Goal: Task Accomplishment & Management: Complete application form

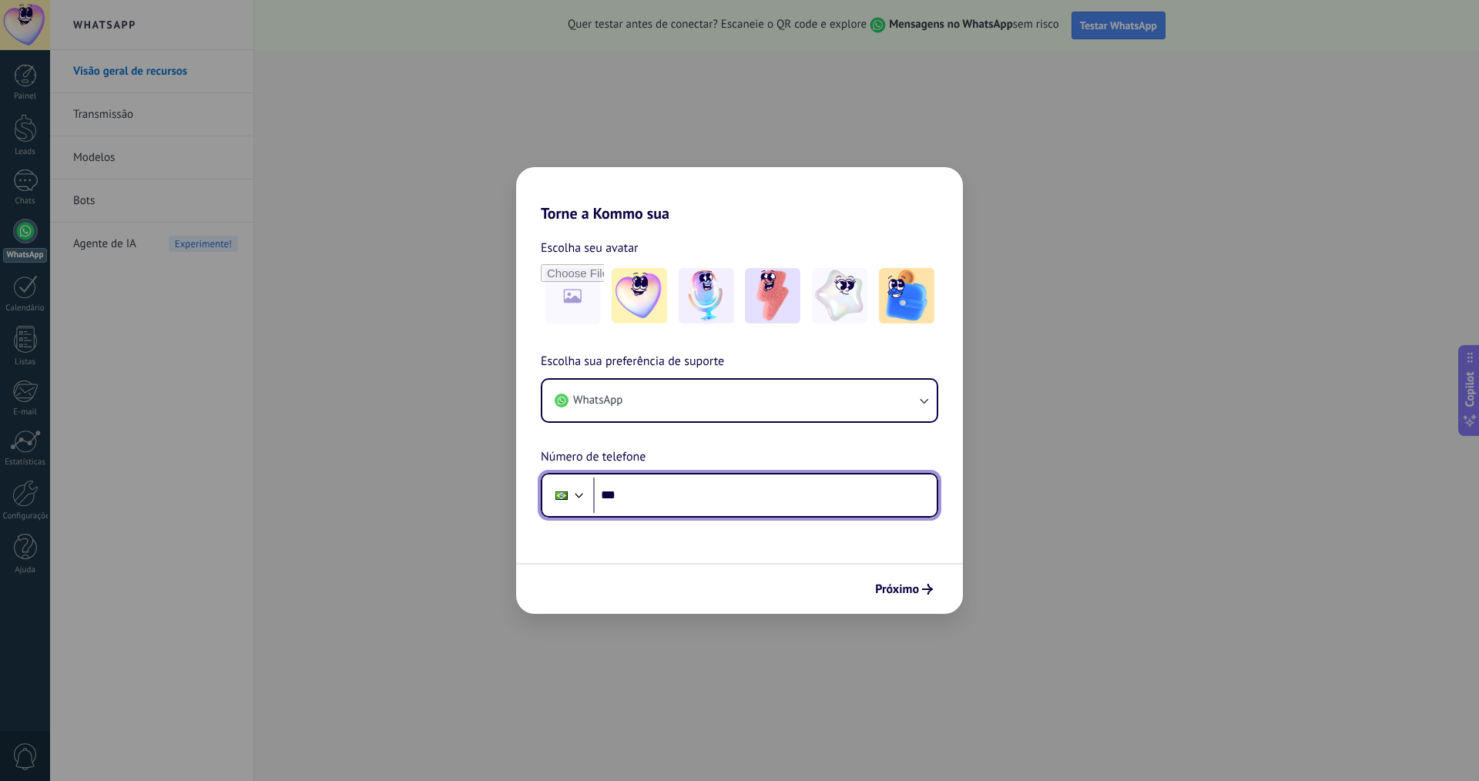
click at [786, 484] on input "***" at bounding box center [765, 495] width 344 height 35
type input "**********"
click at [887, 605] on div "Próximo" at bounding box center [739, 588] width 447 height 51
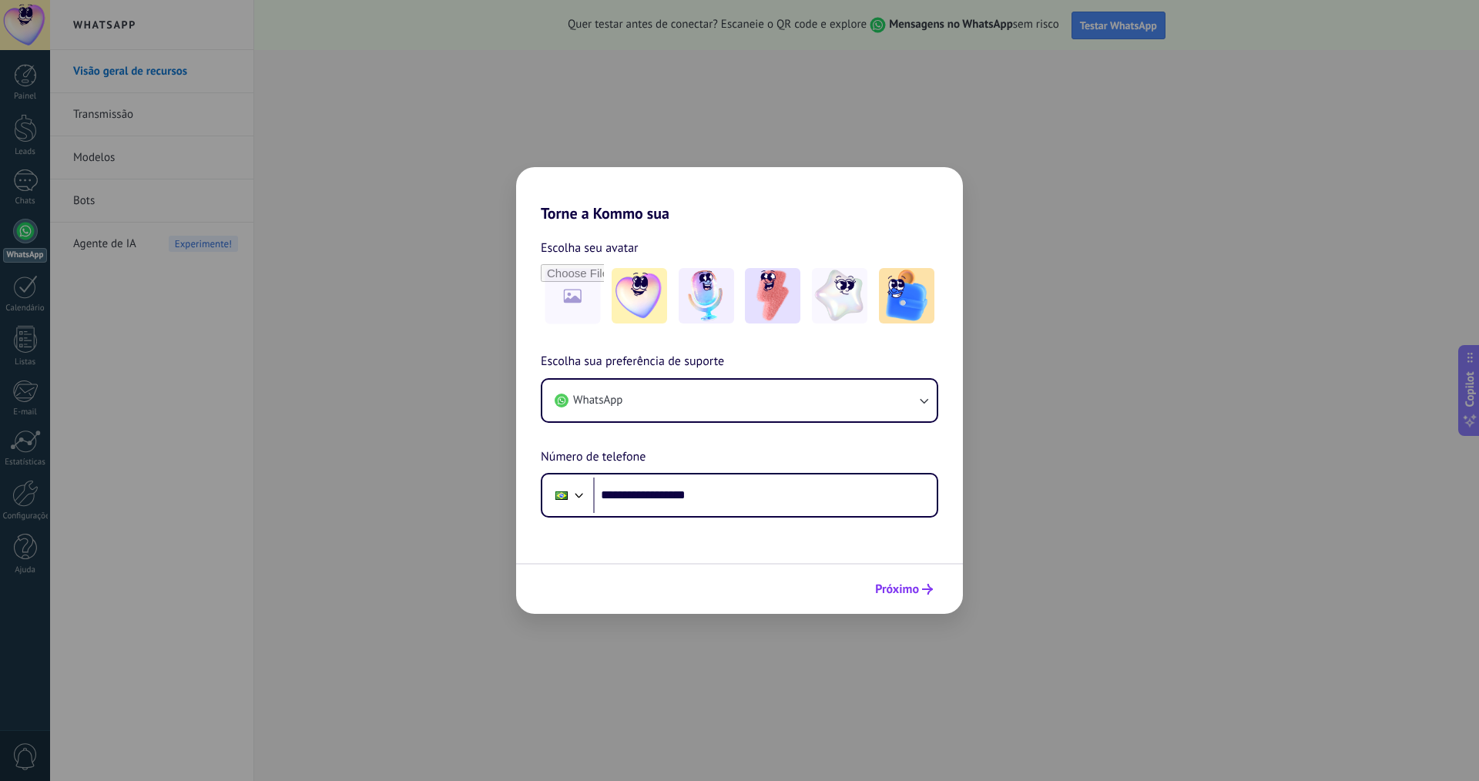
click at [889, 598] on button "Próximo" at bounding box center [904, 589] width 72 height 26
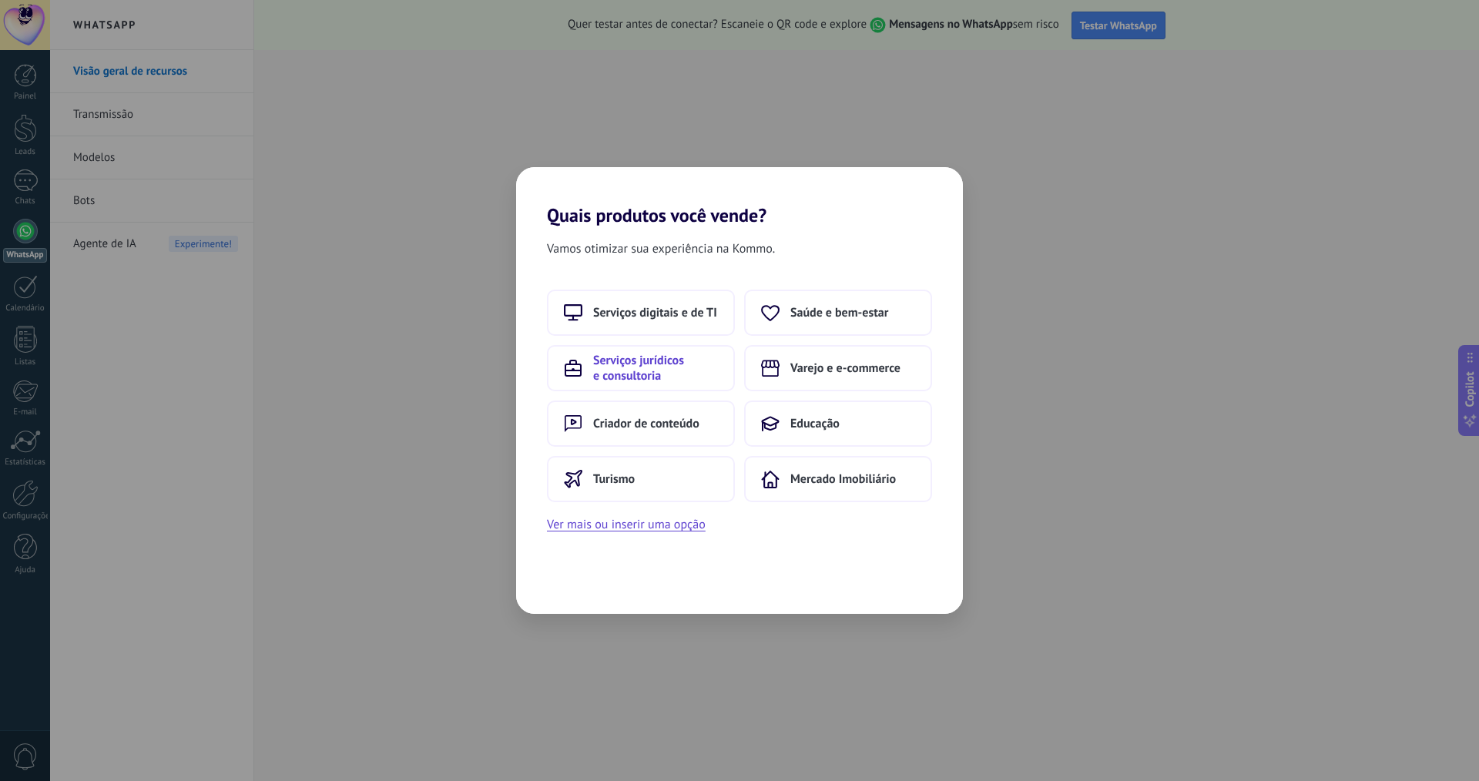
click at [649, 360] on span "Serviços jurídicos e consultoria" at bounding box center [655, 368] width 125 height 31
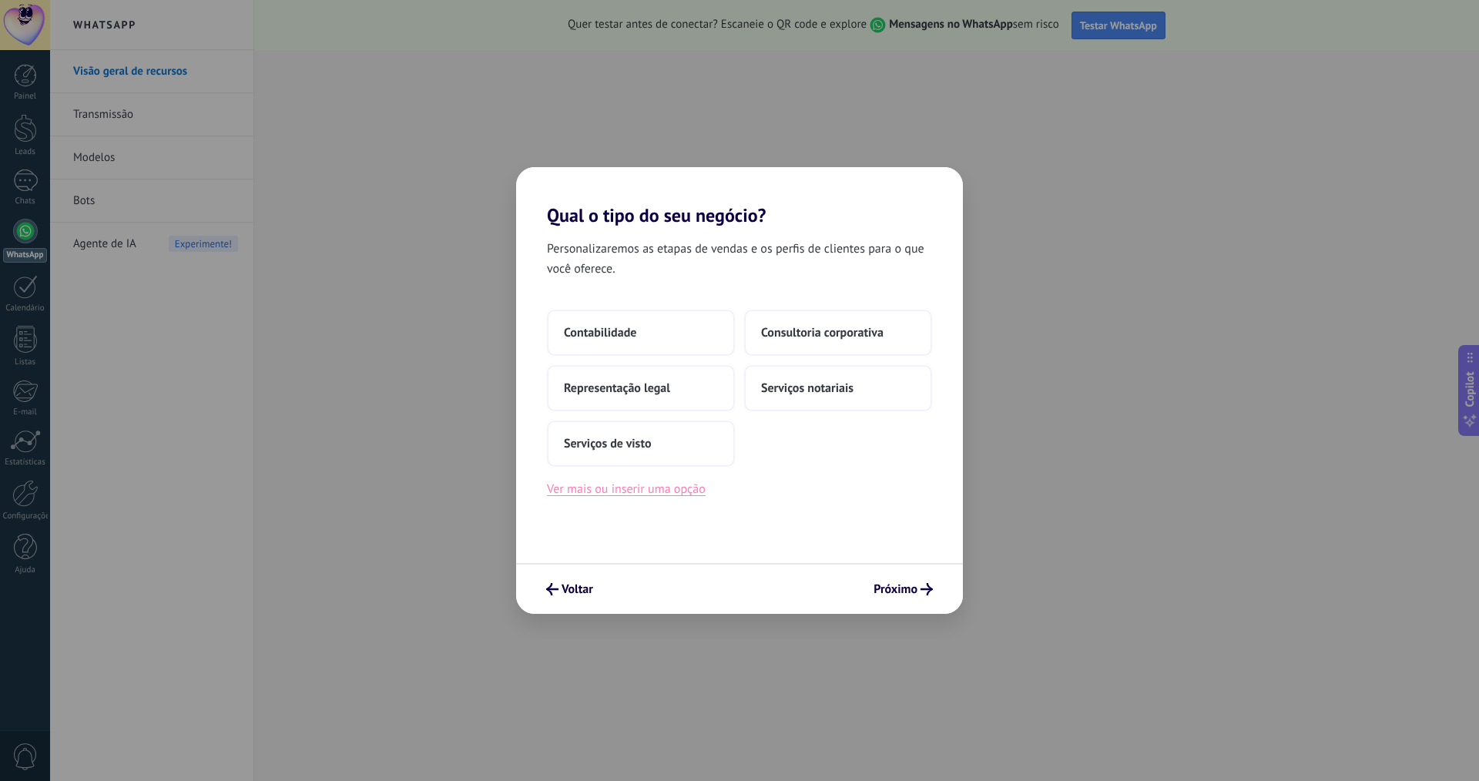
click at [637, 496] on button "Ver mais ou inserir uma opção" at bounding box center [626, 489] width 159 height 20
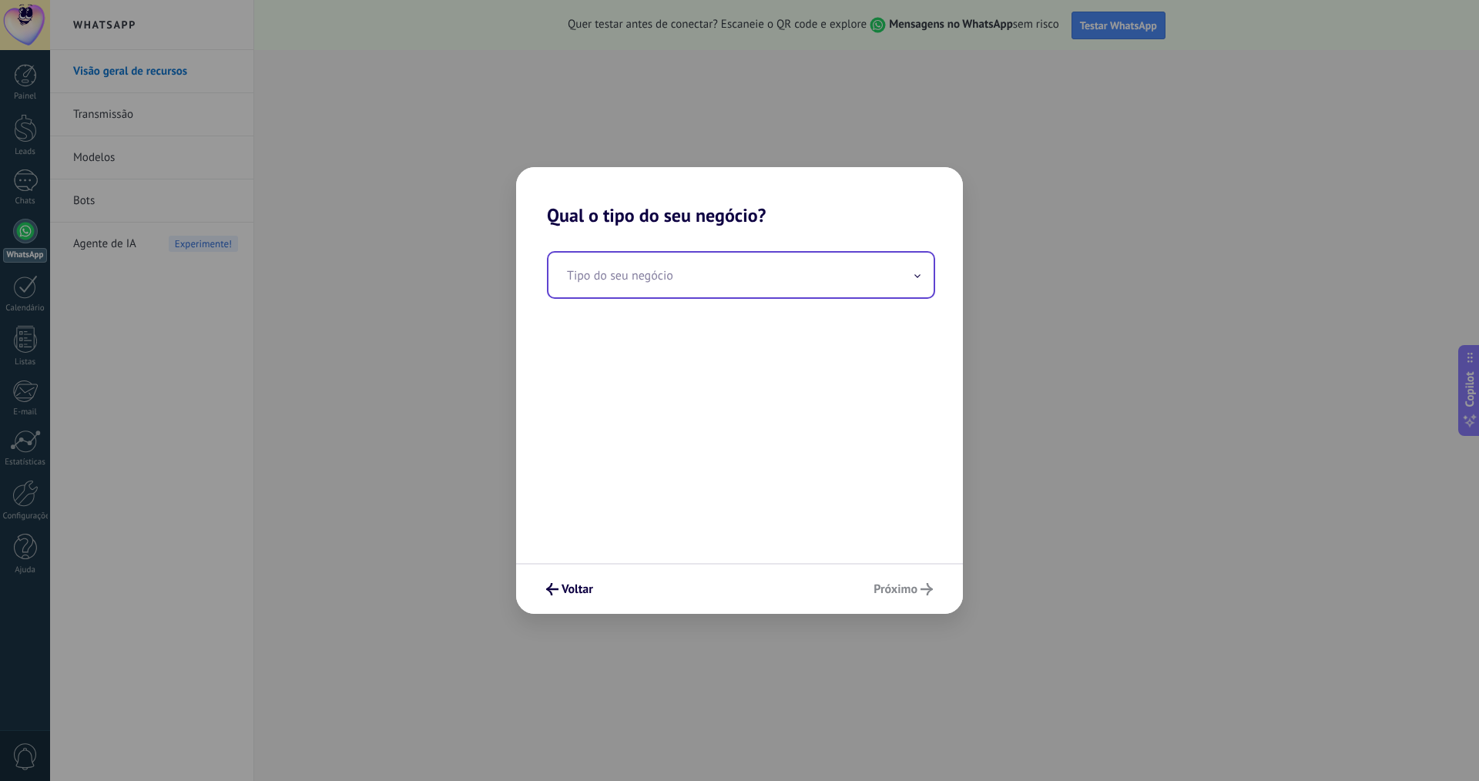
click at [633, 269] on input "text" at bounding box center [740, 275] width 385 height 45
type input "********"
click at [897, 584] on span "Próximo" at bounding box center [895, 589] width 44 height 11
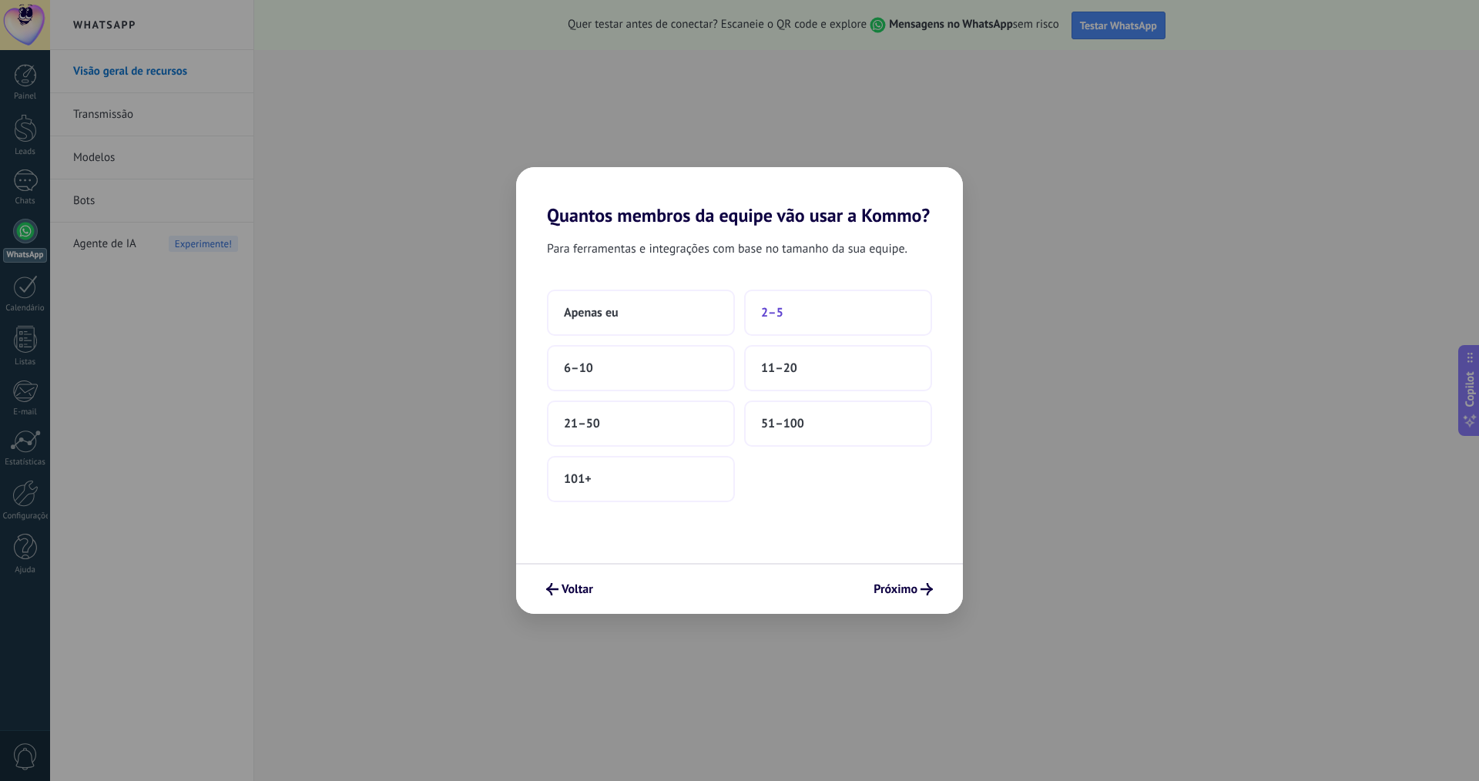
click at [806, 313] on button "2–5" at bounding box center [838, 313] width 188 height 46
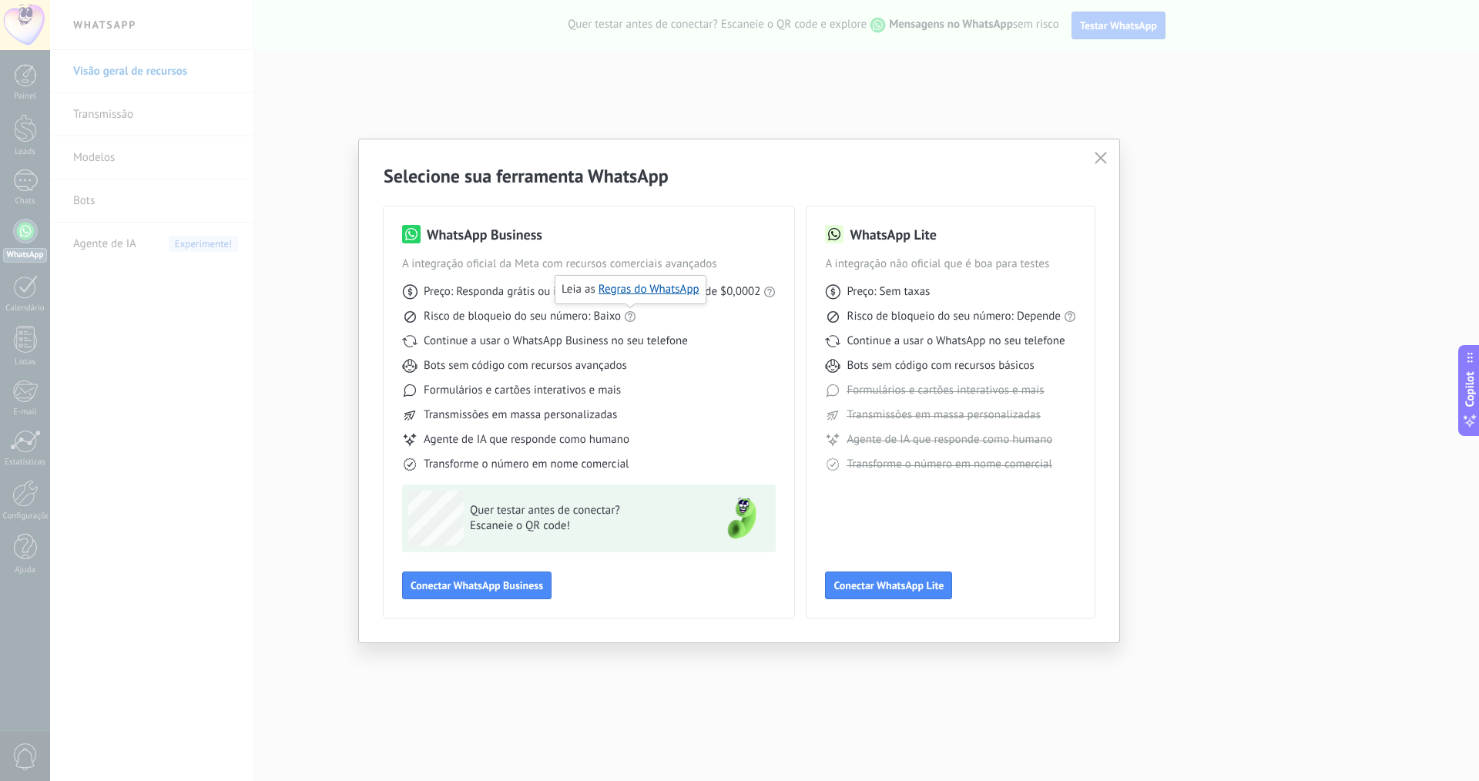
click at [720, 394] on div "Formulários e cartões interativos e mais" at bounding box center [589, 390] width 374 height 15
click at [596, 446] on span "Agente de IA que responde como humano" at bounding box center [527, 439] width 206 height 15
click at [529, 373] on span "Bots sem código com recursos avançados" at bounding box center [525, 365] width 203 height 15
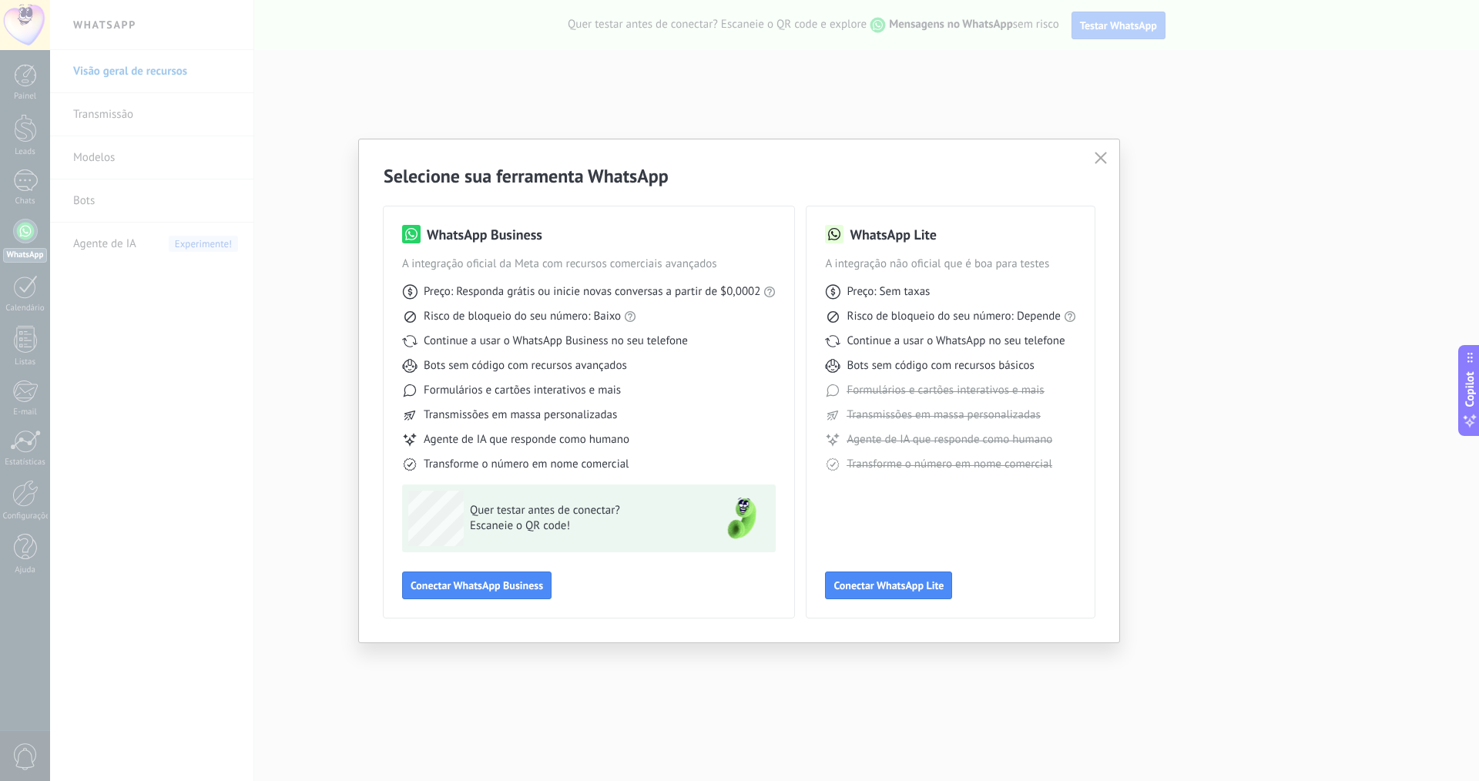
click at [536, 395] on span "Formulários e cartões interativos e mais" at bounding box center [522, 390] width 197 height 15
click at [537, 396] on span "Formulários e cartões interativos e mais" at bounding box center [522, 390] width 197 height 15
click at [535, 429] on div "Preço: Responda grátis ou inicie novas conversas a partir de $0,0002 Risco de b…" at bounding box center [589, 372] width 374 height 200
click at [535, 428] on div "Preço: Responda grátis ou inicie novas conversas a partir de $0,0002 Risco de b…" at bounding box center [589, 372] width 374 height 200
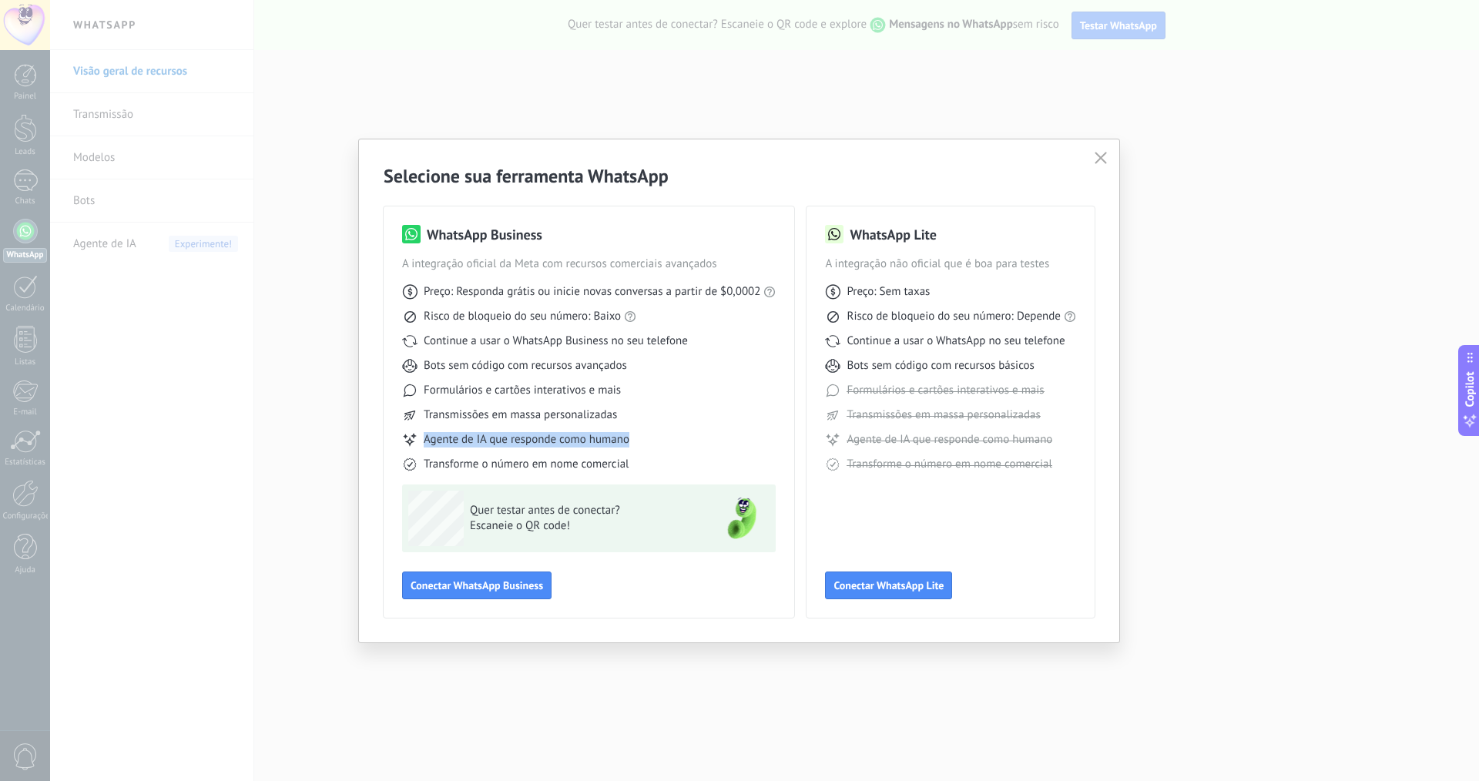
click at [535, 428] on div "Preço: Responda grátis ou inicie novas conversas a partir de $0,0002 Risco de b…" at bounding box center [589, 372] width 374 height 200
click at [521, 585] on span "Conectar WhatsApp Business" at bounding box center [477, 585] width 132 height 11
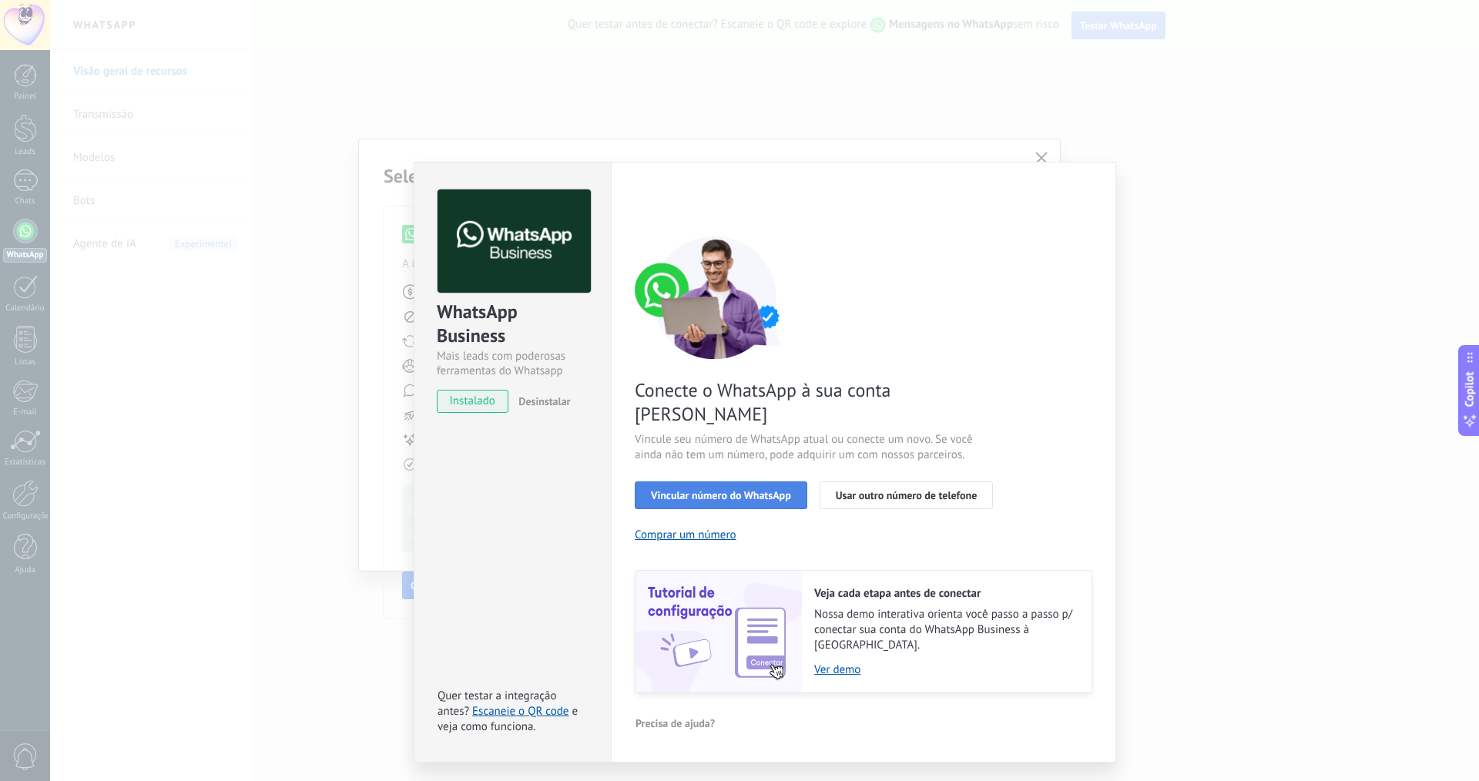
click at [752, 490] on span "Vincular número do WhatsApp" at bounding box center [721, 495] width 140 height 11
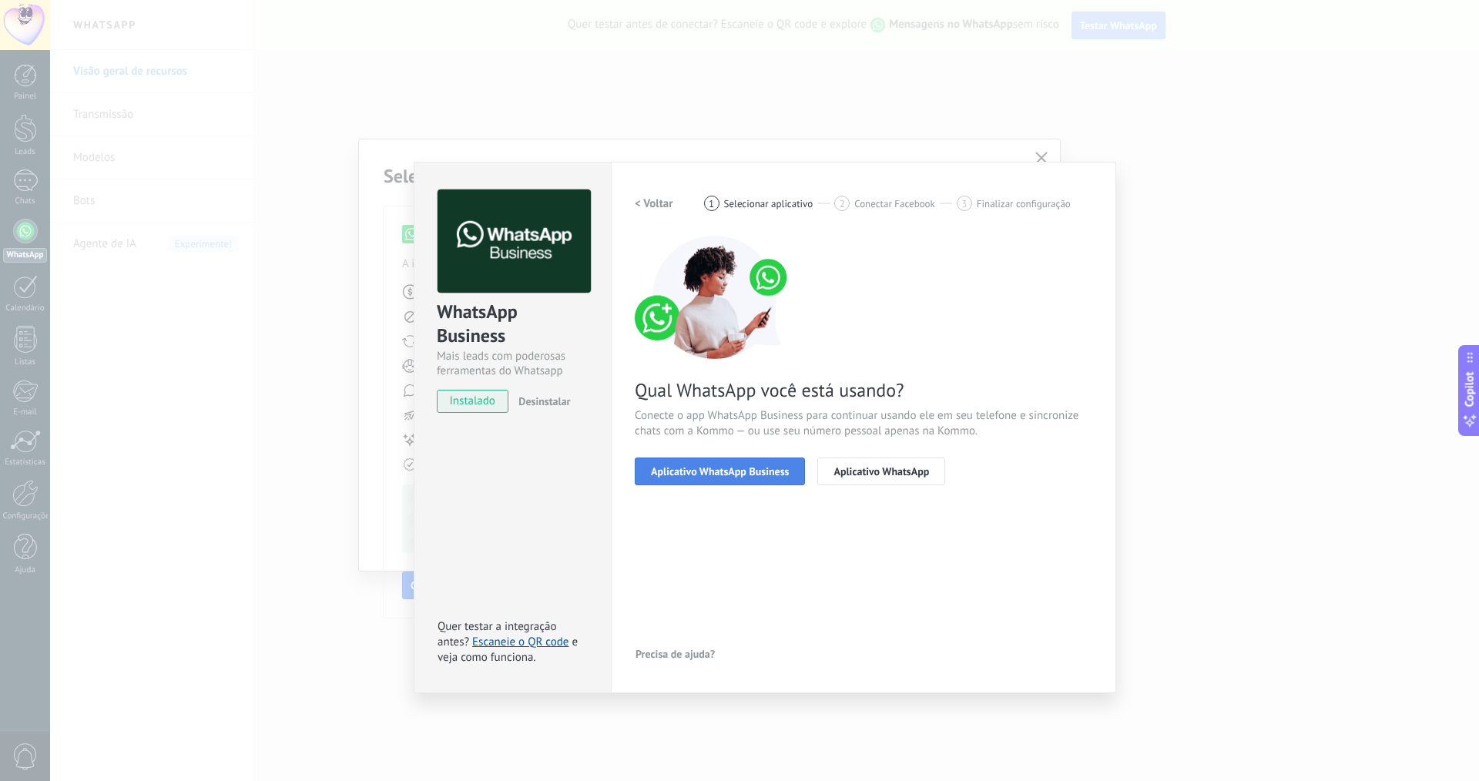
click at [736, 475] on span "Aplicativo WhatsApp Business" at bounding box center [720, 471] width 138 height 11
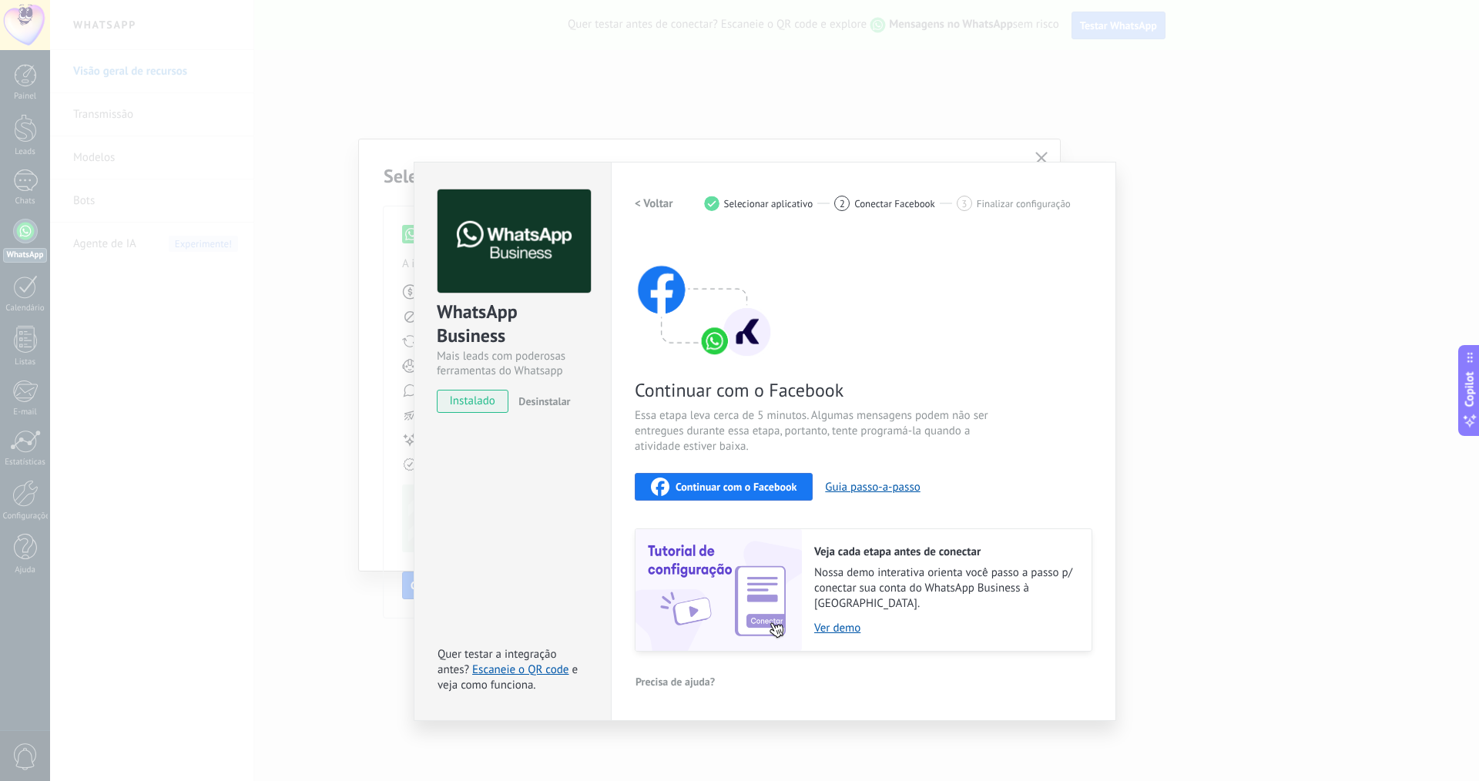
click at [868, 206] on span "Conectar Facebook" at bounding box center [894, 204] width 81 height 12
click at [733, 485] on span "Continuar com o Facebook" at bounding box center [736, 486] width 121 height 11
click at [840, 131] on div "WhatsApp Business Mais leads com poderosas ferramentas do Whatsapp instalado De…" at bounding box center [764, 390] width 1429 height 781
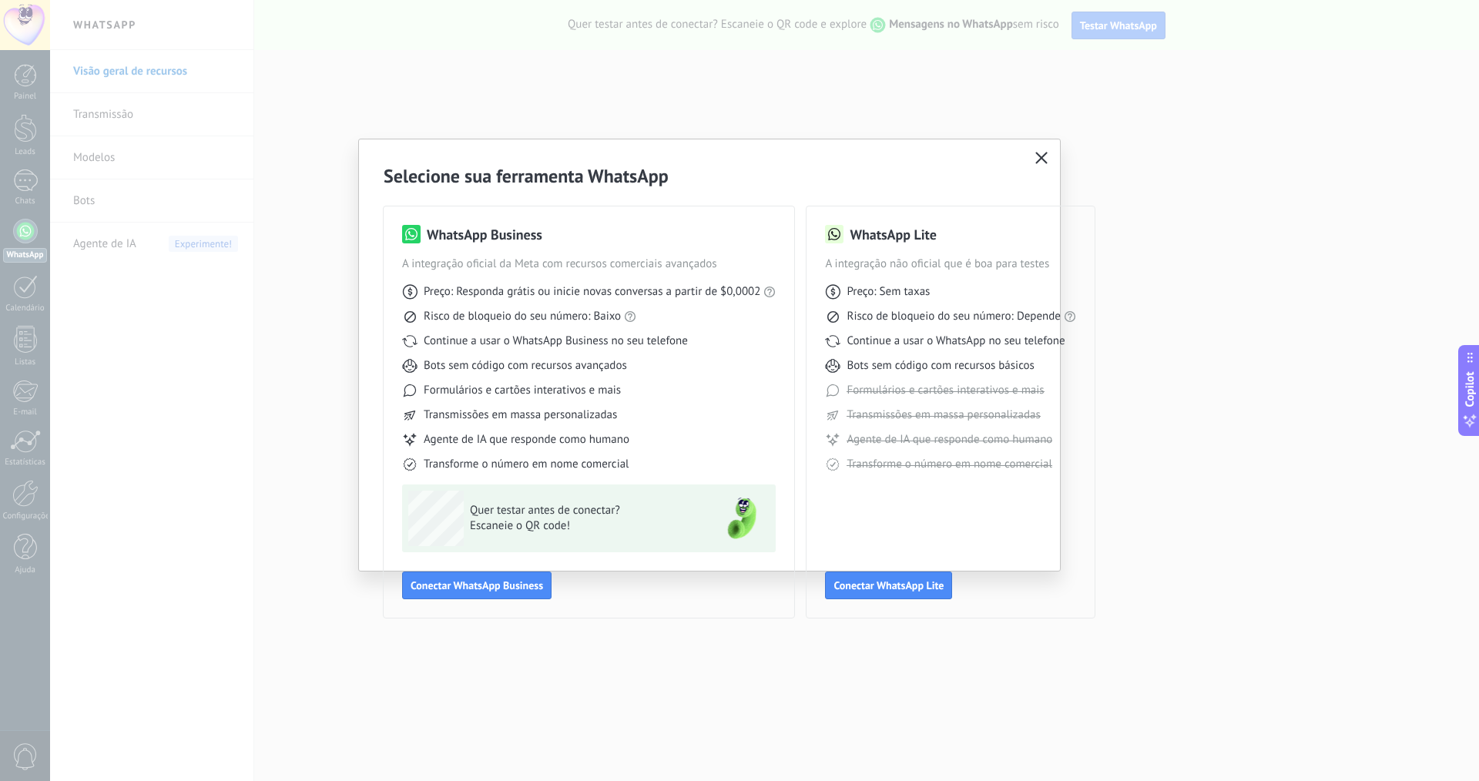
click at [1028, 160] on div "Selecione sua ferramenta WhatsApp WhatsApp Business A integração oficial da Met…" at bounding box center [709, 390] width 701 height 503
click at [1038, 157] on icon "button" at bounding box center [1041, 158] width 12 height 12
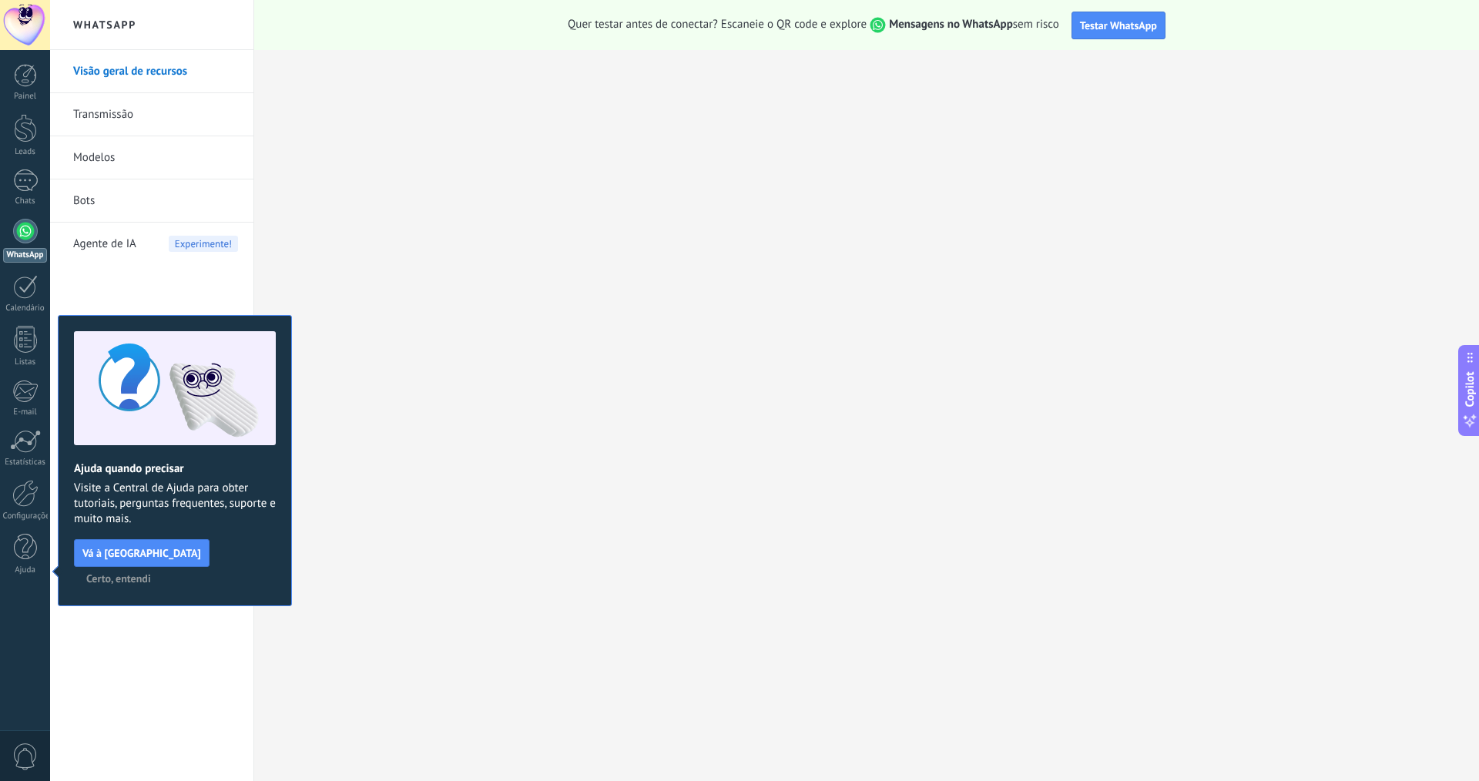
click at [151, 573] on span "Certo, entendi" at bounding box center [118, 578] width 65 height 11
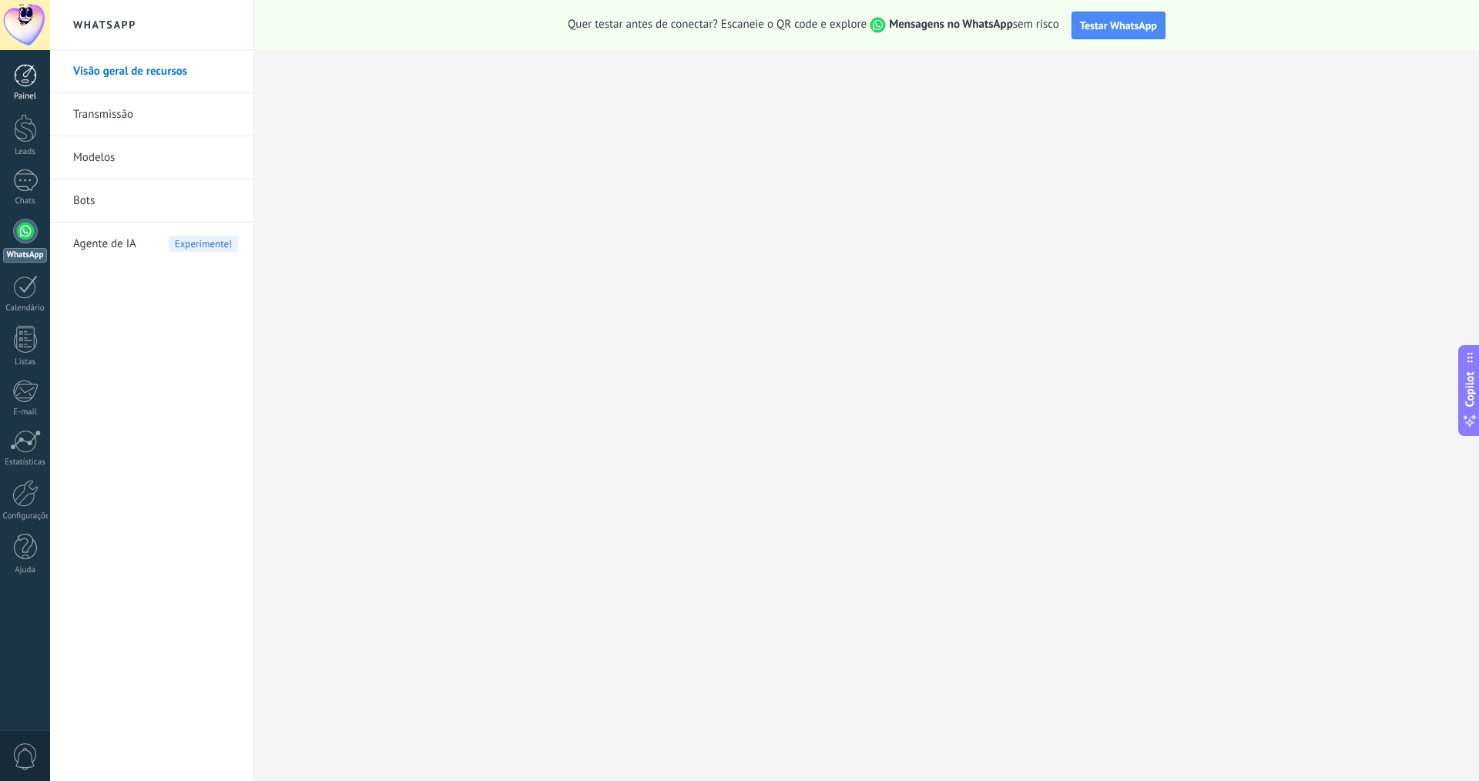
click at [34, 88] on link "Painel" at bounding box center [25, 83] width 50 height 38
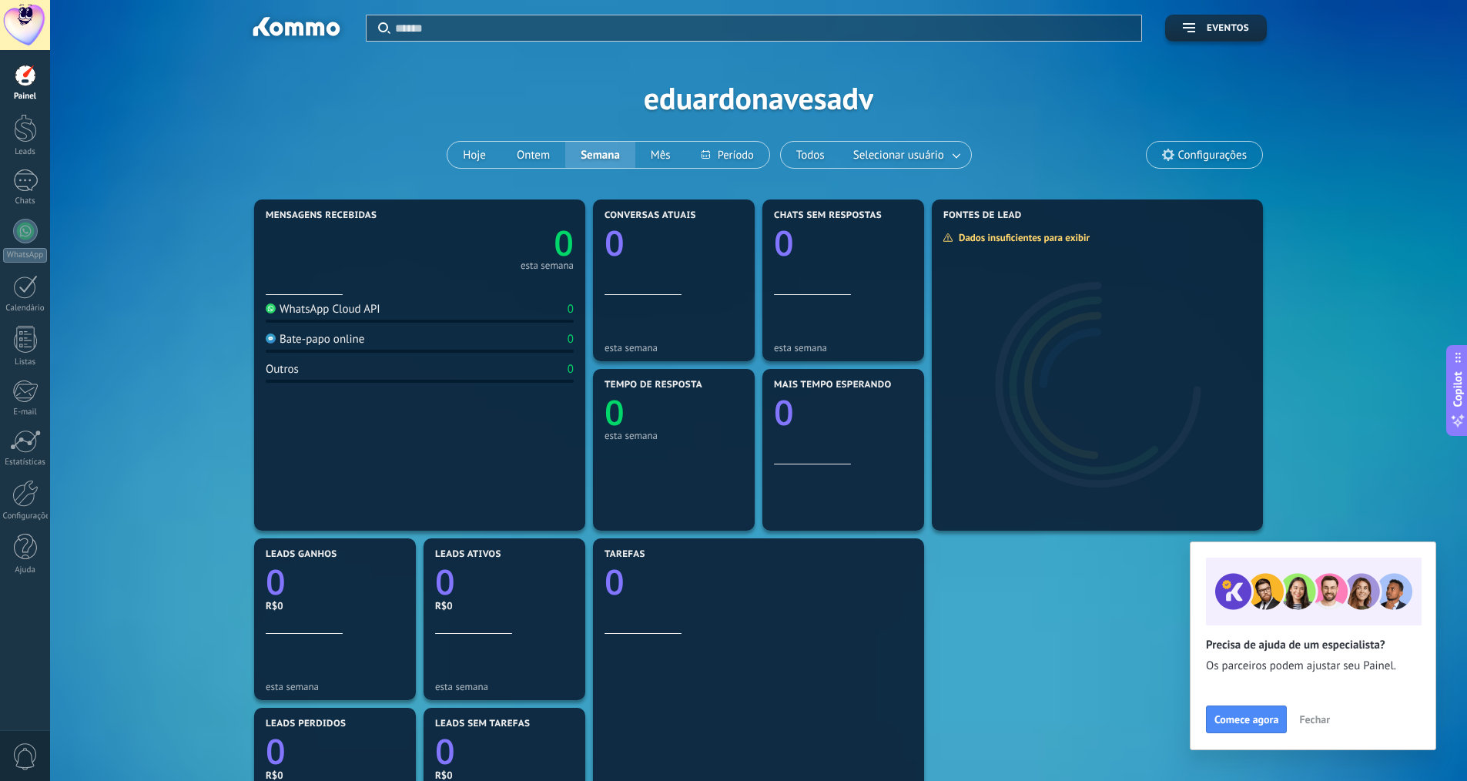
click at [360, 311] on div "WhatsApp Cloud API" at bounding box center [323, 309] width 115 height 15
click at [1319, 723] on span "Fechar" at bounding box center [1314, 719] width 31 height 11
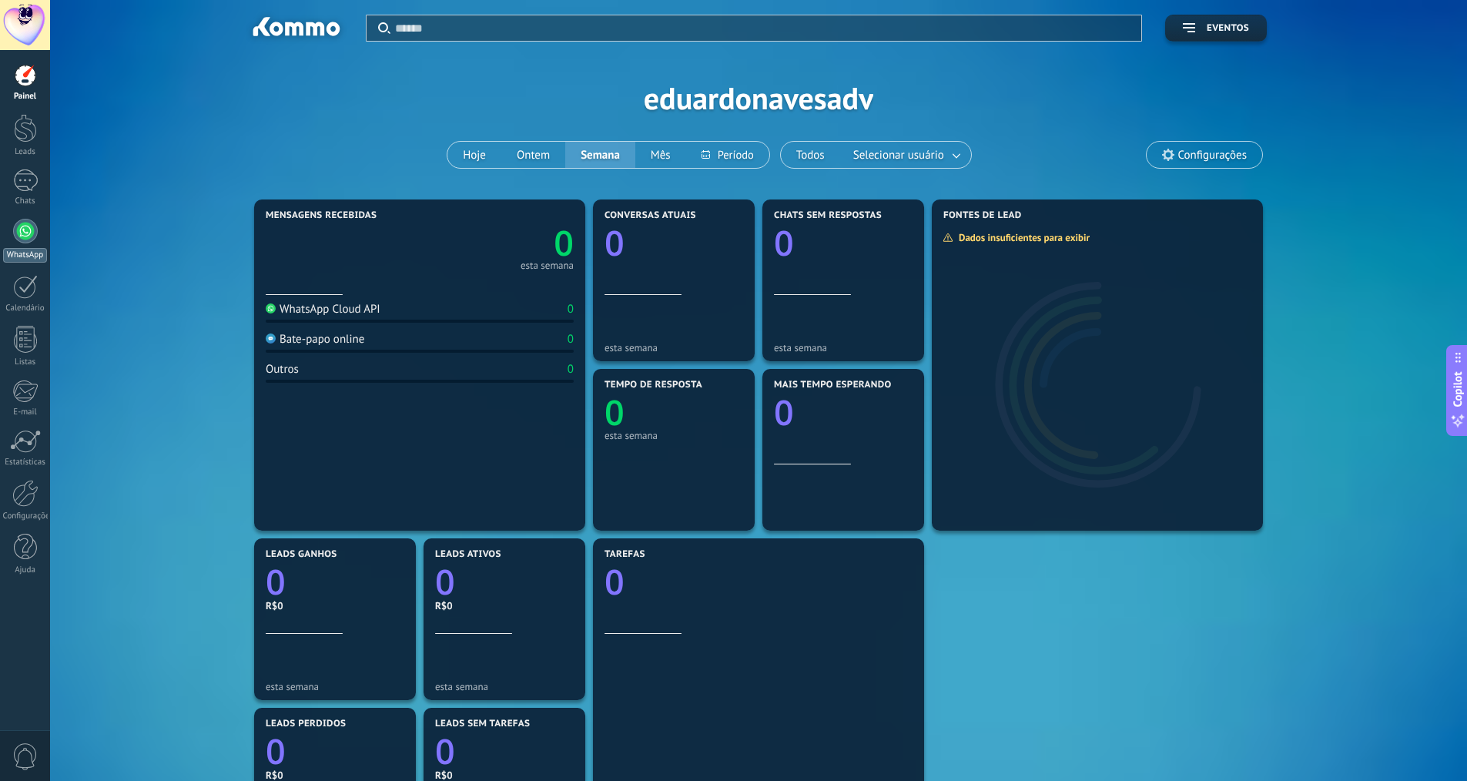
click at [29, 234] on div at bounding box center [25, 231] width 25 height 25
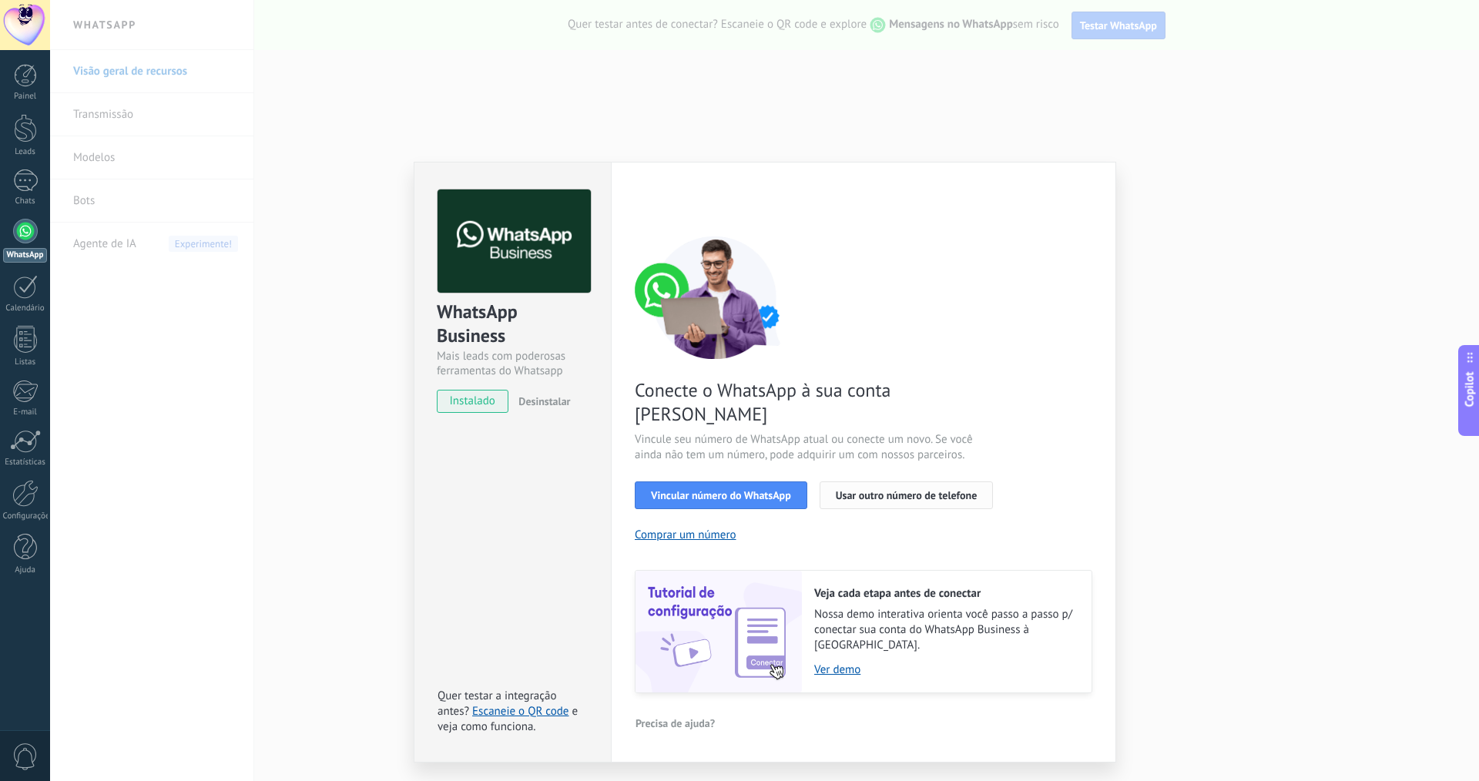
click at [963, 490] on span "Usar outro número de telefone" at bounding box center [907, 495] width 142 height 11
click at [242, 285] on div "WhatsApp Business Mais leads com poderosas ferramentas do Whatsapp instalado De…" at bounding box center [764, 390] width 1429 height 781
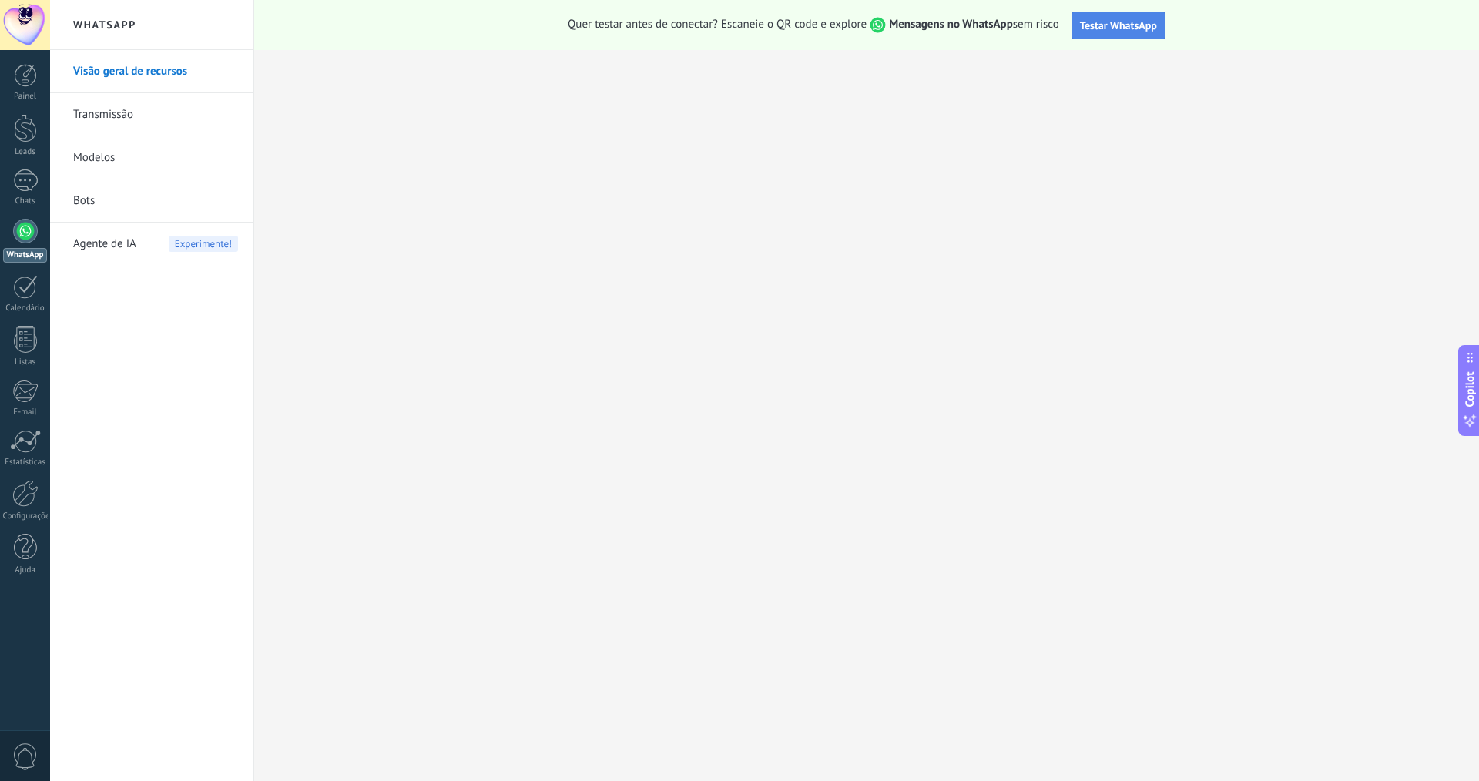
click at [1095, 31] on span "Testar WhatsApp" at bounding box center [1118, 25] width 77 height 14
